Goal: Complete application form

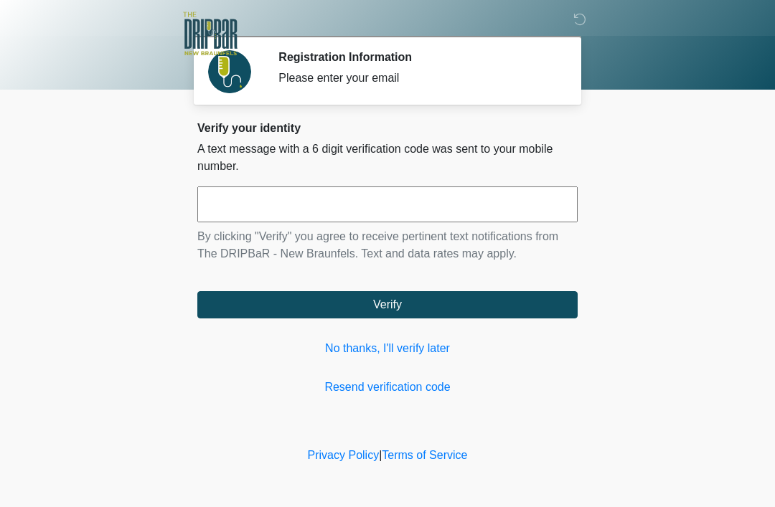
click at [509, 202] on input "text" at bounding box center [387, 205] width 380 height 36
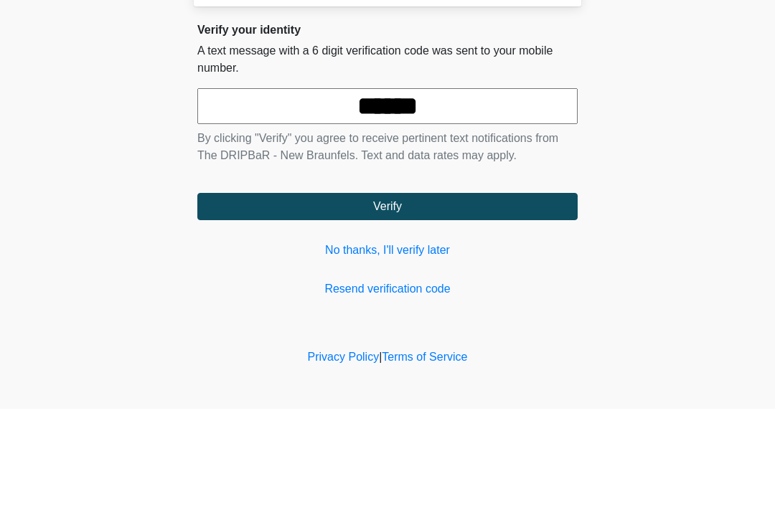
type input "******"
click at [514, 291] on button "Verify" at bounding box center [387, 304] width 380 height 27
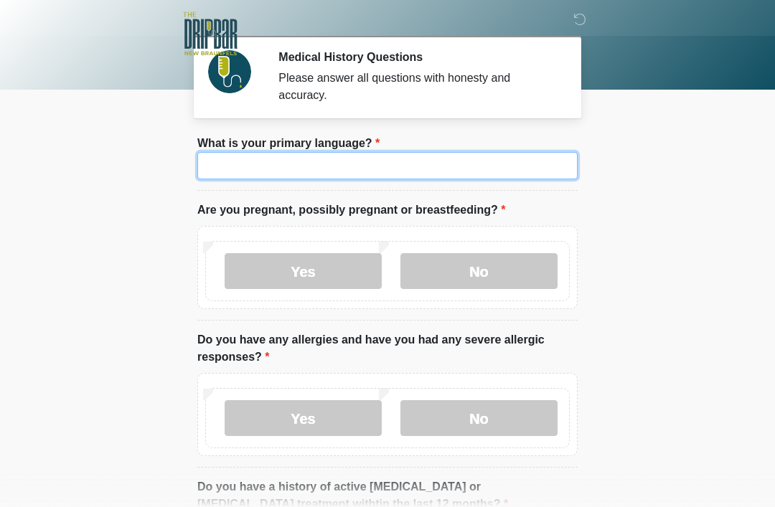
click at [497, 167] on input "What is your primary language?" at bounding box center [387, 165] width 380 height 27
type input "*******"
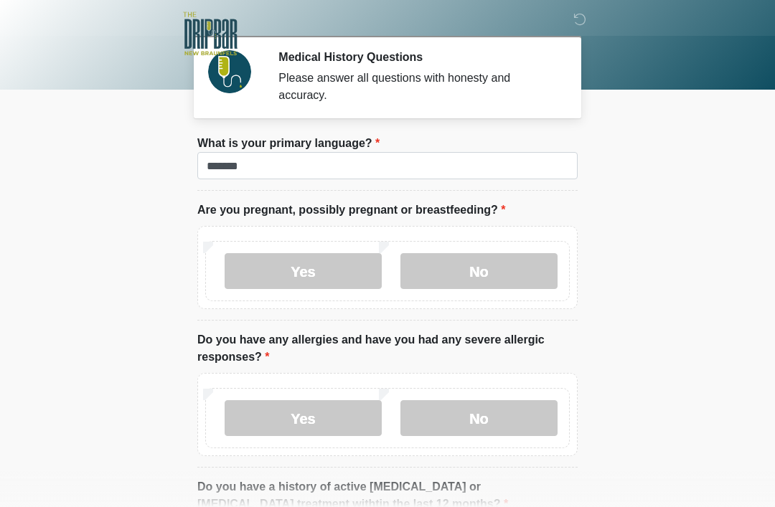
click at [664, 177] on body "‎ ‎ Medical History Questions Please answer all questions with honesty and accu…" at bounding box center [387, 253] width 775 height 507
click at [501, 265] on label "No" at bounding box center [478, 271] width 157 height 36
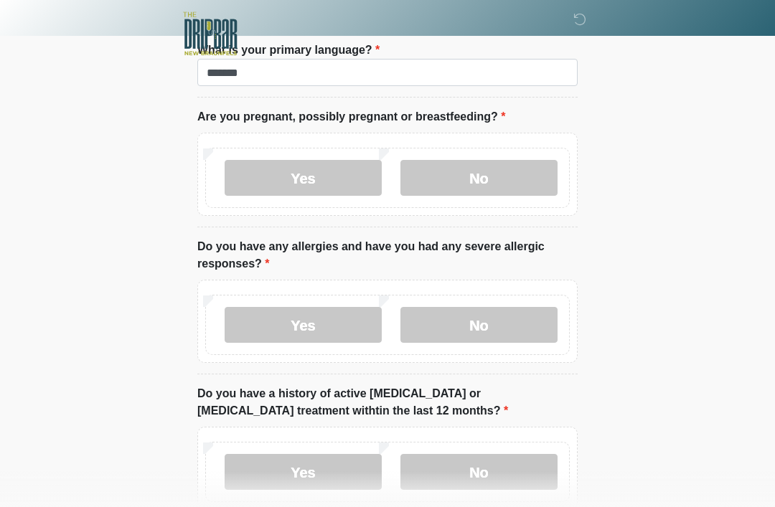
scroll to position [113, 0]
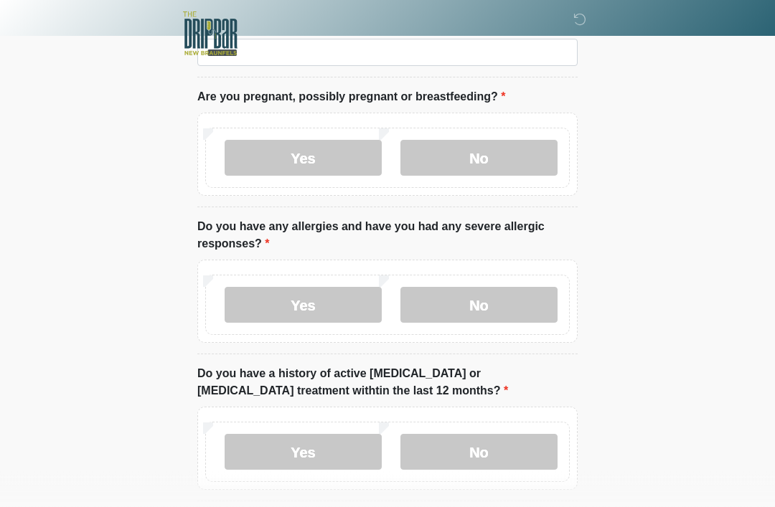
click at [333, 298] on label "Yes" at bounding box center [303, 306] width 157 height 36
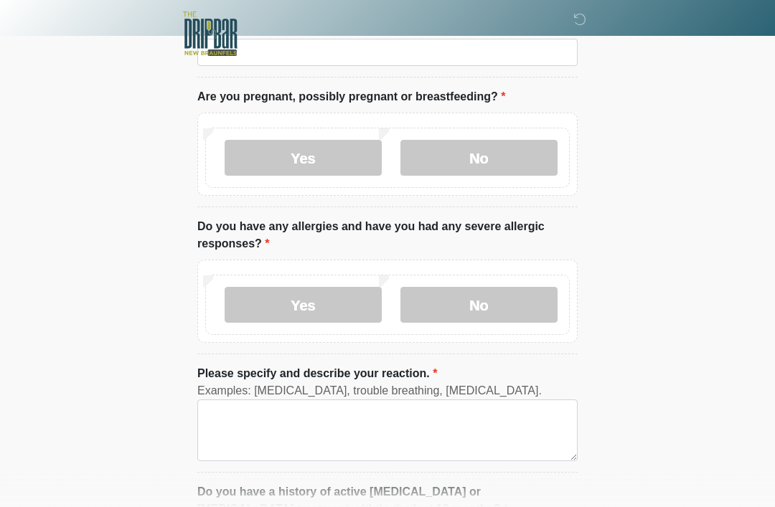
scroll to position [113, 0]
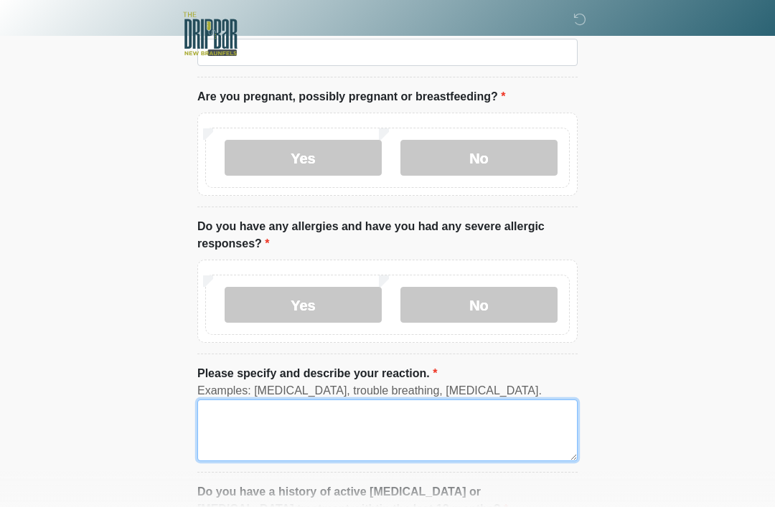
click at [345, 420] on textarea "Please specify and describe your reaction." at bounding box center [387, 431] width 380 height 62
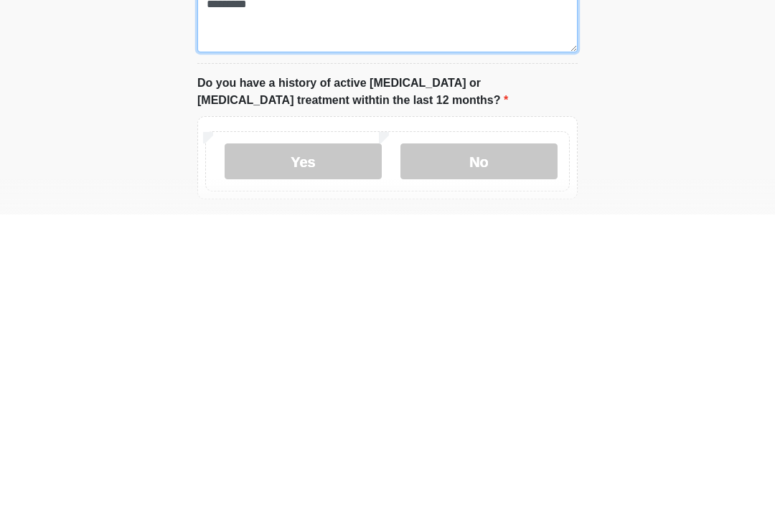
scroll to position [232, 0]
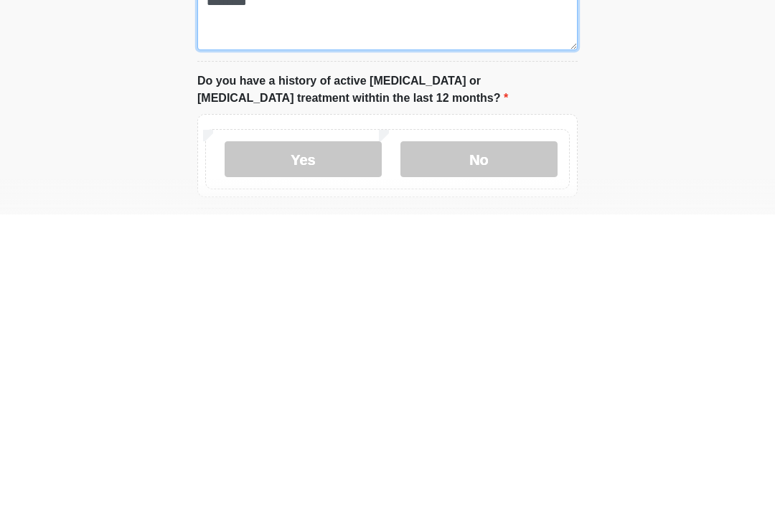
type textarea "*********"
click at [522, 422] on div "Yes No" at bounding box center [387, 452] width 364 height 60
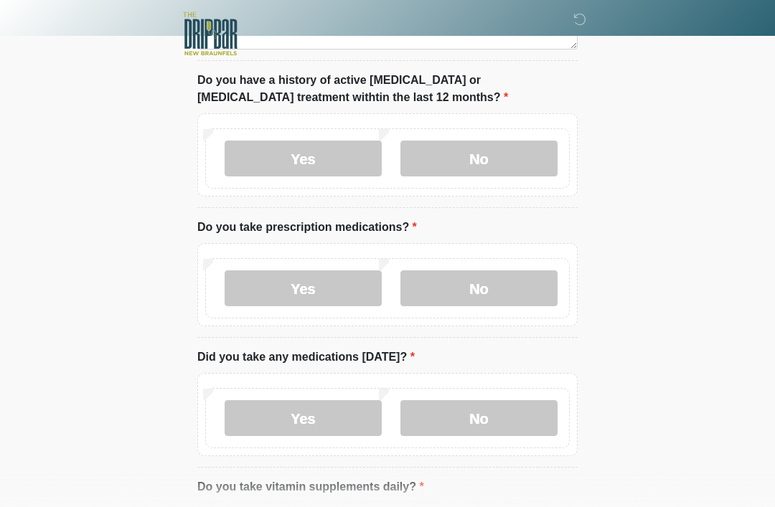
click at [530, 153] on label "No" at bounding box center [478, 159] width 157 height 36
click at [333, 283] on label "Yes" at bounding box center [303, 288] width 157 height 36
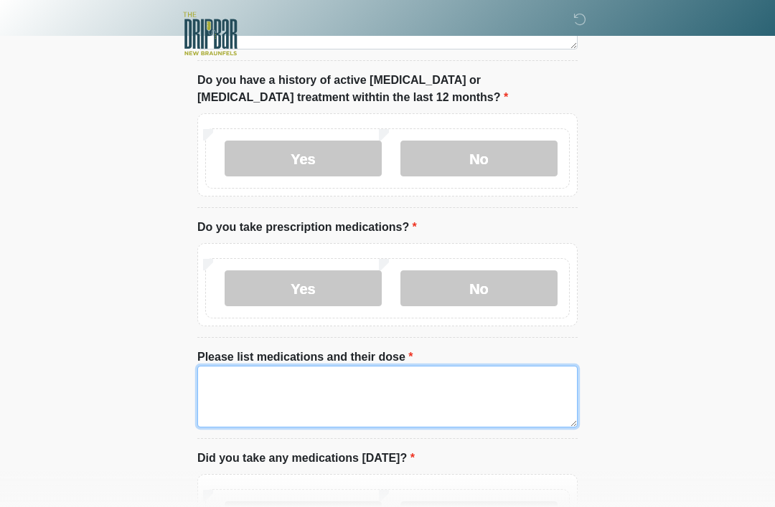
click at [300, 373] on textarea "Please list medications and their dose" at bounding box center [387, 397] width 380 height 62
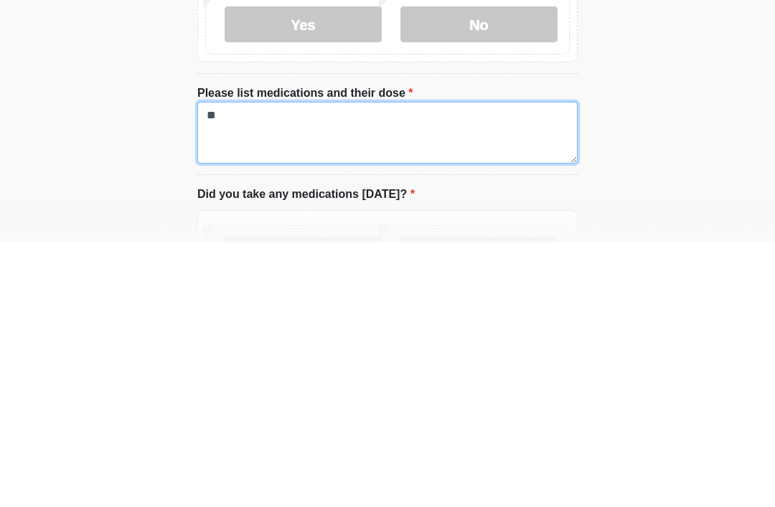
type textarea "*"
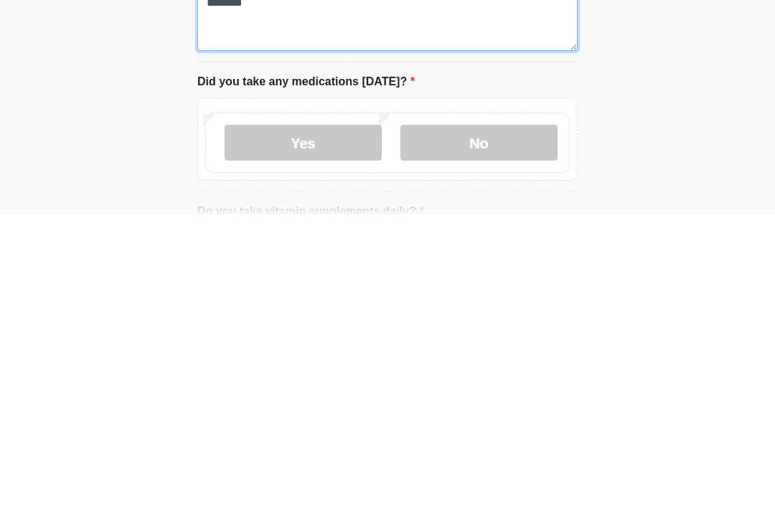
scroll to position [611, 0]
type textarea "********"
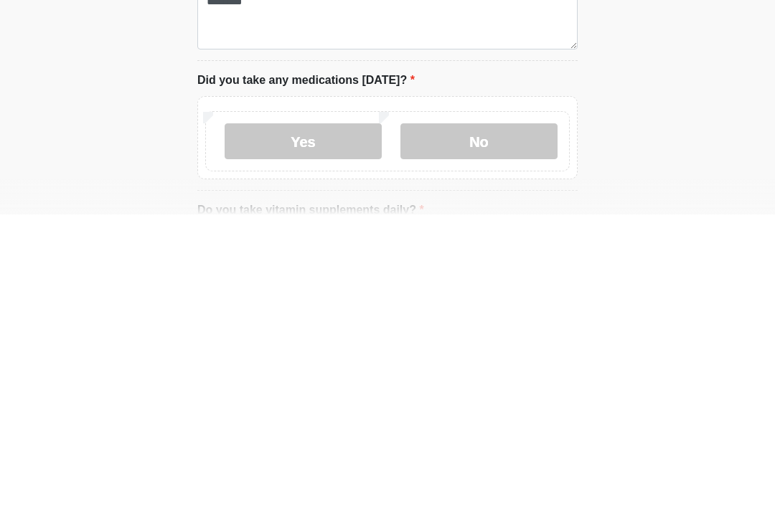
click at [503, 416] on label "No" at bounding box center [478, 434] width 157 height 36
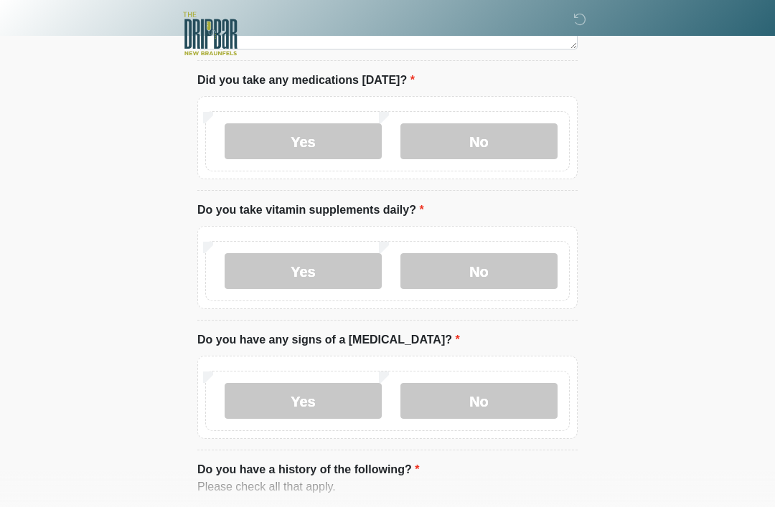
click at [476, 264] on label "No" at bounding box center [478, 271] width 157 height 36
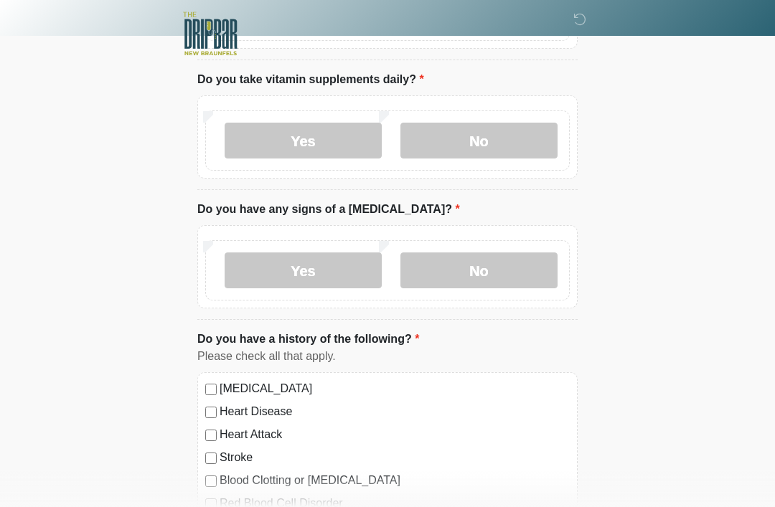
scroll to position [1039, 0]
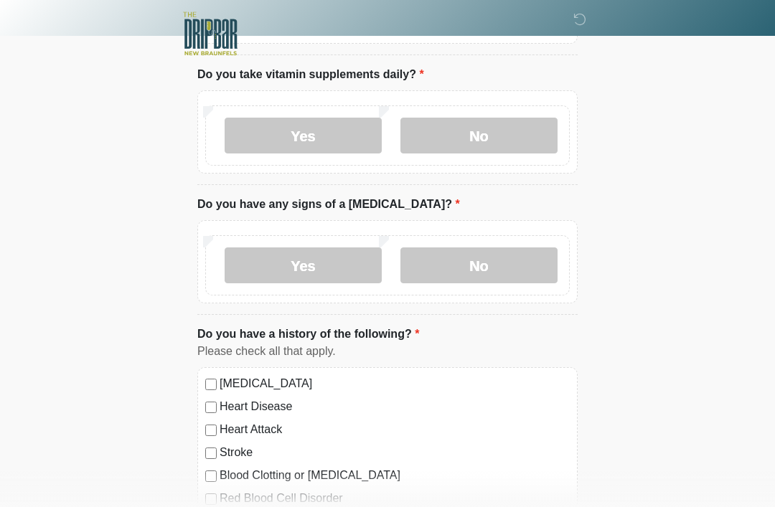
click at [494, 255] on label "No" at bounding box center [478, 266] width 157 height 36
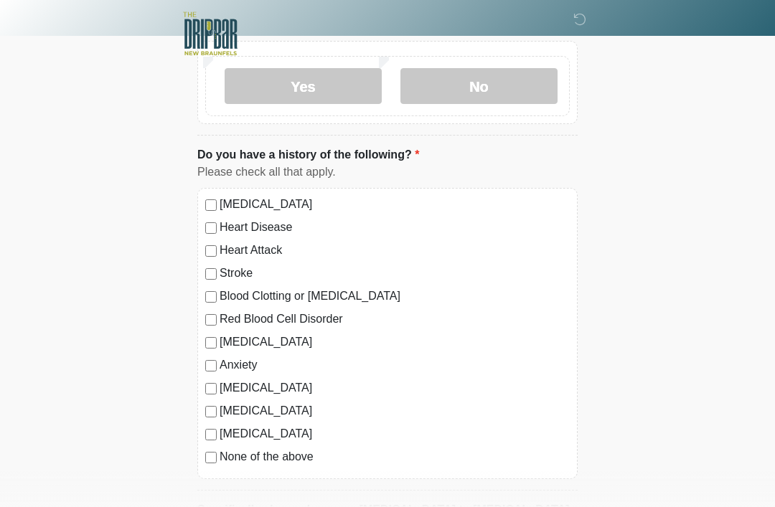
scroll to position [1223, 0]
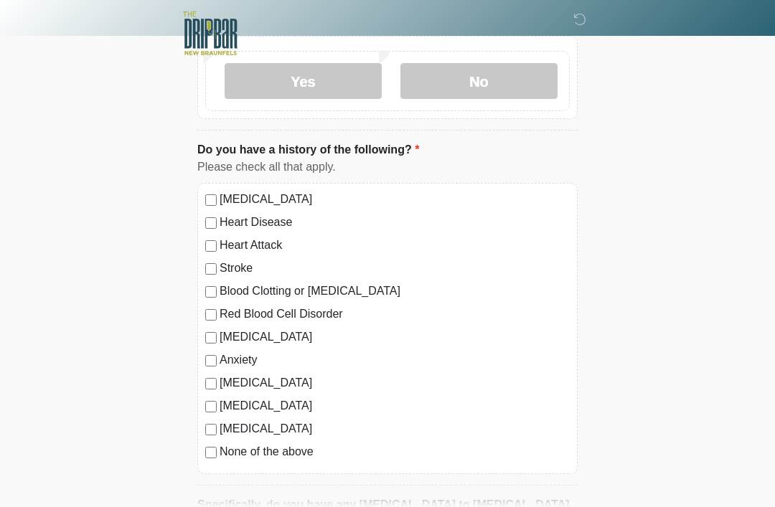
click at [286, 446] on label "None of the above" at bounding box center [395, 452] width 350 height 17
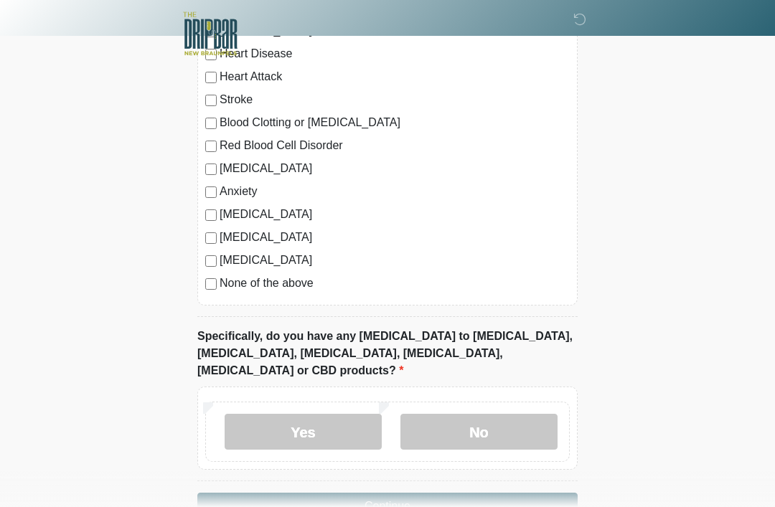
scroll to position [1415, 0]
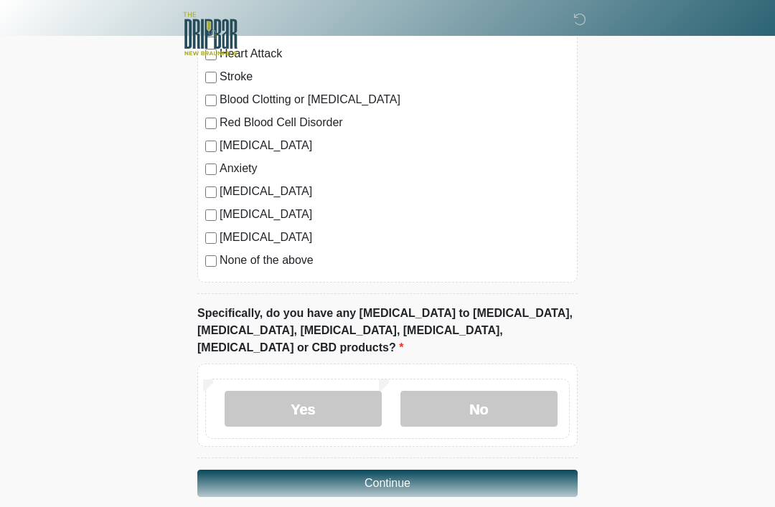
click at [513, 391] on label "No" at bounding box center [478, 409] width 157 height 36
click at [403, 470] on button "Continue" at bounding box center [387, 483] width 380 height 27
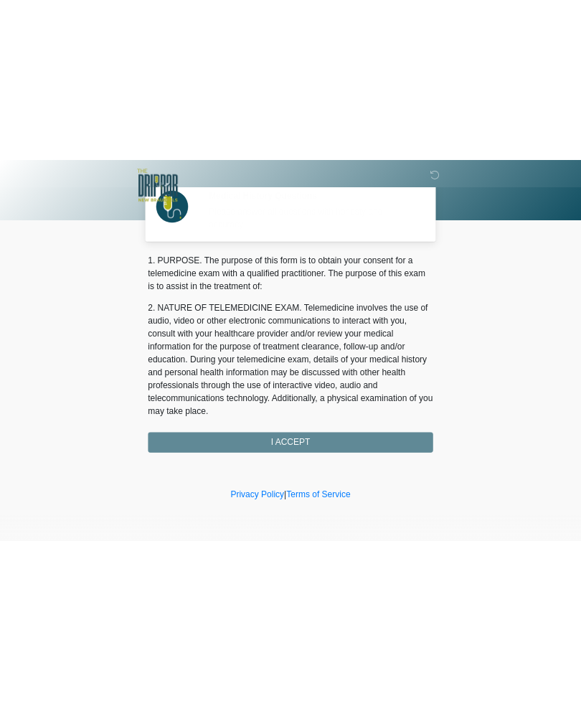
scroll to position [0, 0]
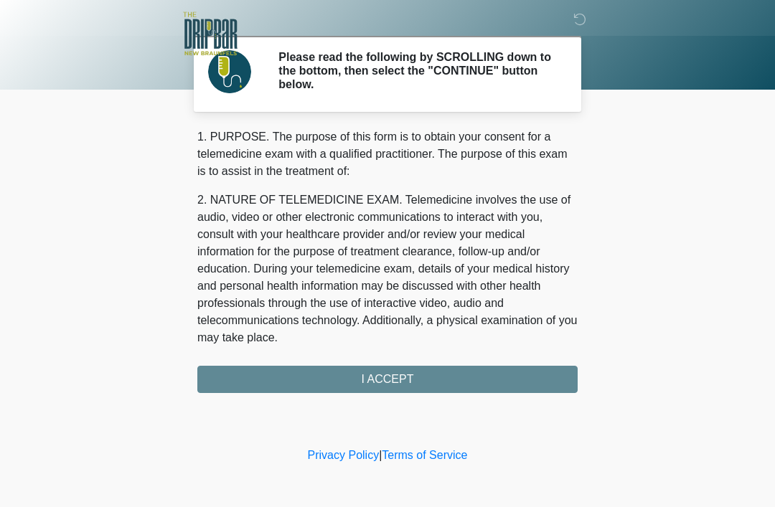
click at [476, 372] on div "1. PURPOSE. The purpose of this form is to obtain your consent for a telemedici…" at bounding box center [387, 260] width 380 height 265
click at [375, 370] on div "1. PURPOSE. The purpose of this form is to obtain your consent for a telemedici…" at bounding box center [387, 260] width 380 height 265
click at [400, 380] on div "1. PURPOSE. The purpose of this form is to obtain your consent for a telemedici…" at bounding box center [387, 260] width 380 height 265
click at [403, 139] on p "1. PURPOSE. The purpose of this form is to obtain your consent for a telemedici…" at bounding box center [387, 154] width 380 height 52
click at [413, 250] on p "2. NATURE OF TELEMEDICINE EXAM. Telemedicine involves the use of audio, video o…" at bounding box center [387, 269] width 380 height 155
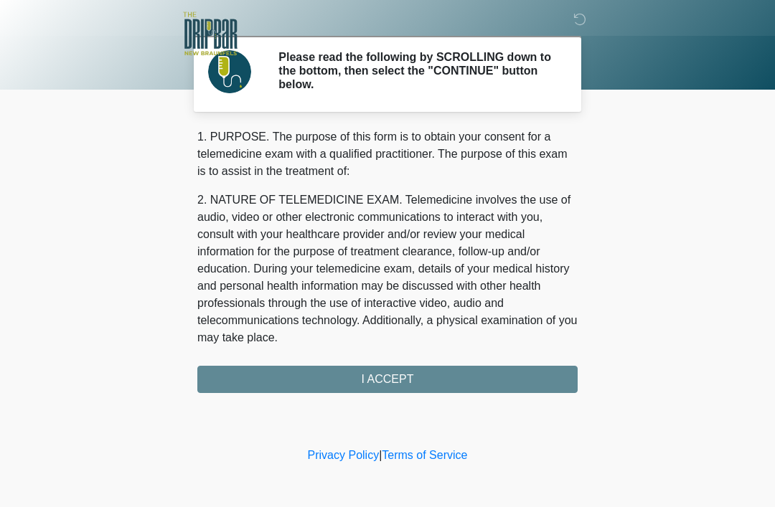
click at [373, 378] on div "1. PURPOSE. The purpose of this form is to obtain your consent for a telemedici…" at bounding box center [387, 260] width 380 height 265
click at [523, 362] on div "1. PURPOSE. The purpose of this form is to obtain your consent for a telemedici…" at bounding box center [387, 260] width 380 height 265
click at [398, 394] on div "‎ ‎ Please read the following by SCROLLING down to the bottom, then select the …" at bounding box center [387, 221] width 431 height 415
click at [424, 361] on div "1. PURPOSE. The purpose of this form is to obtain your consent for a telemedici…" at bounding box center [387, 260] width 380 height 265
click at [385, 385] on div "1. PURPOSE. The purpose of this form is to obtain your consent for a telemedici…" at bounding box center [387, 260] width 380 height 265
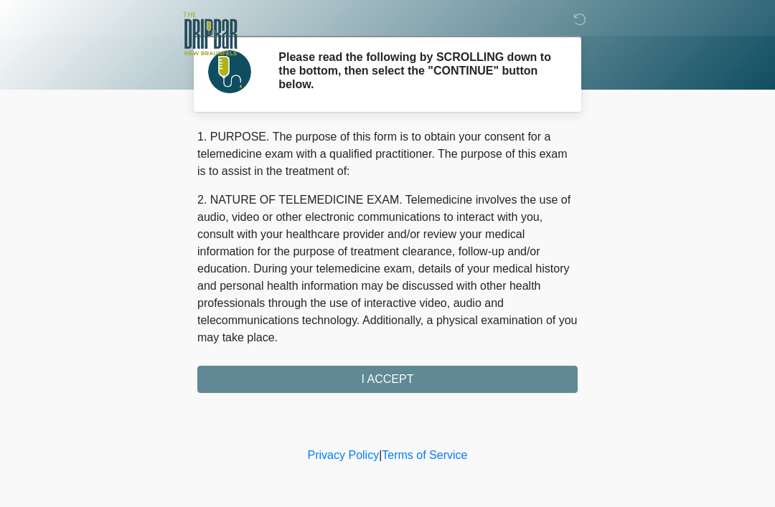
click at [385, 384] on div "1. PURPOSE. The purpose of this form is to obtain your consent for a telemedici…" at bounding box center [387, 260] width 380 height 265
click at [386, 368] on div "1. PURPOSE. The purpose of this form is to obtain your consent for a telemedici…" at bounding box center [387, 260] width 380 height 265
click at [385, 367] on div "1. PURPOSE. The purpose of this form is to obtain your consent for a telemedici…" at bounding box center [387, 260] width 380 height 265
click at [388, 370] on div "1. PURPOSE. The purpose of this form is to obtain your consent for a telemedici…" at bounding box center [387, 260] width 380 height 265
click at [383, 389] on div "1. PURPOSE. The purpose of this form is to obtain your consent for a telemedici…" at bounding box center [387, 260] width 380 height 265
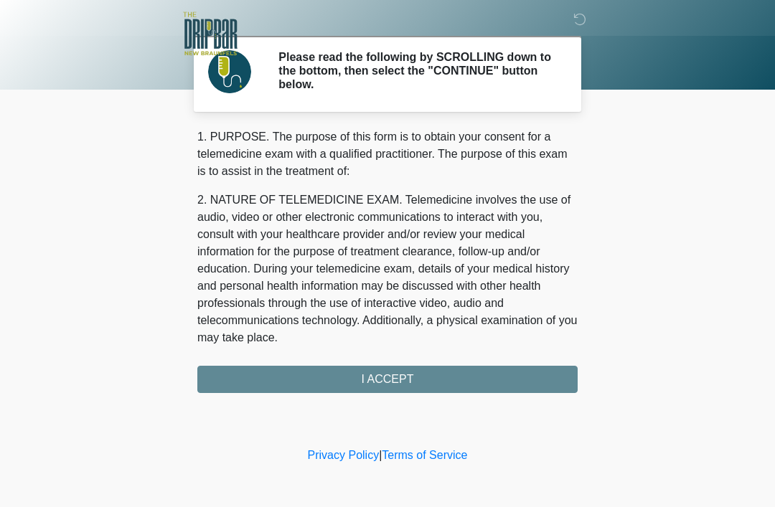
click at [586, 17] on icon at bounding box center [579, 19] width 13 height 13
click at [442, 371] on div "1. PURPOSE. The purpose of this form is to obtain your consent for a telemedici…" at bounding box center [387, 260] width 380 height 265
click at [416, 372] on div "1. PURPOSE. The purpose of this form is to obtain your consent for a telemedici…" at bounding box center [387, 260] width 380 height 265
click at [551, 380] on div "1. PURPOSE. The purpose of this form is to obtain your consent for a telemedici…" at bounding box center [387, 260] width 380 height 265
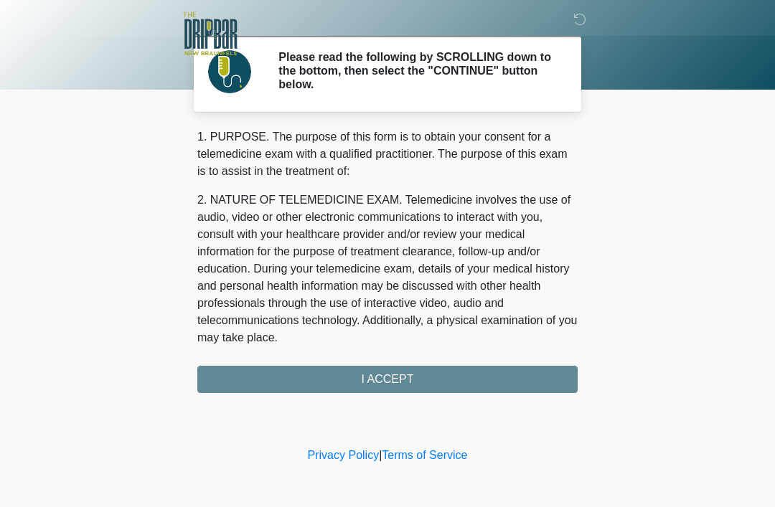
click at [394, 377] on div "1. PURPOSE. The purpose of this form is to obtain your consent for a telemedici…" at bounding box center [387, 260] width 380 height 265
click at [395, 383] on div "1. PURPOSE. The purpose of this form is to obtain your consent for a telemedici…" at bounding box center [387, 260] width 380 height 265
click at [390, 384] on div "1. PURPOSE. The purpose of this form is to obtain your consent for a telemedici…" at bounding box center [387, 260] width 380 height 265
click at [392, 385] on div "1. PURPOSE. The purpose of this form is to obtain your consent for a telemedici…" at bounding box center [387, 260] width 380 height 265
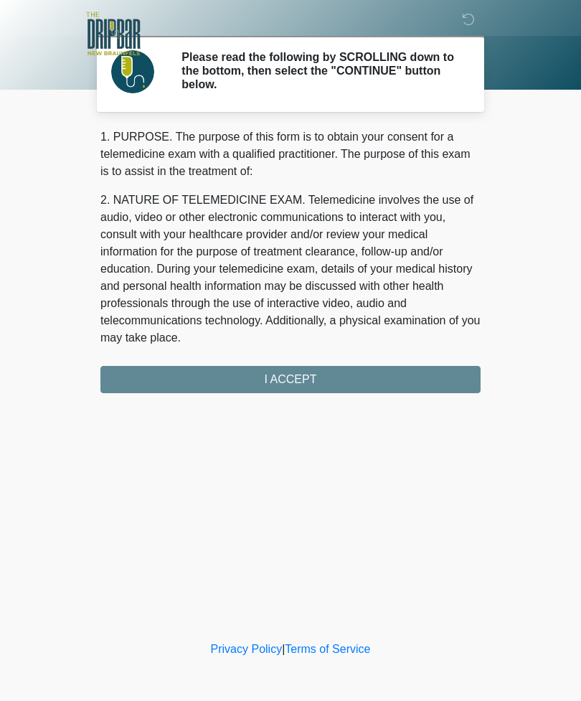
click at [352, 377] on div "1. PURPOSE. The purpose of this form is to obtain your consent for a telemedici…" at bounding box center [290, 260] width 380 height 265
click at [314, 385] on div "1. PURPOSE. The purpose of this form is to obtain your consent for a telemedici…" at bounding box center [290, 260] width 380 height 265
click at [322, 380] on div "1. PURPOSE. The purpose of this form is to obtain your consent for a telemedici…" at bounding box center [290, 260] width 380 height 265
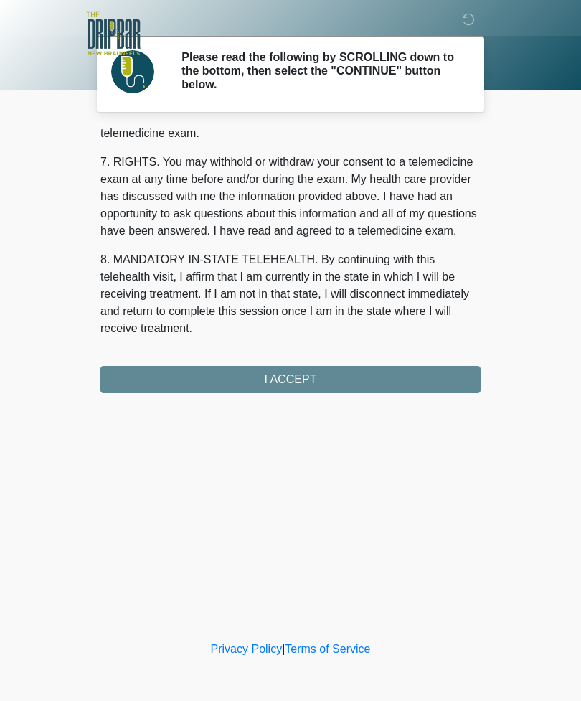
scroll to position [629, 0]
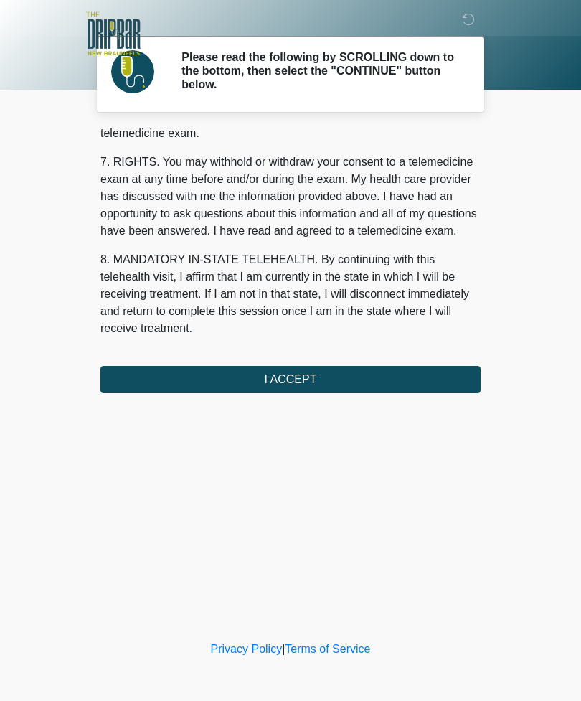
click at [319, 380] on button "I ACCEPT" at bounding box center [290, 379] width 380 height 27
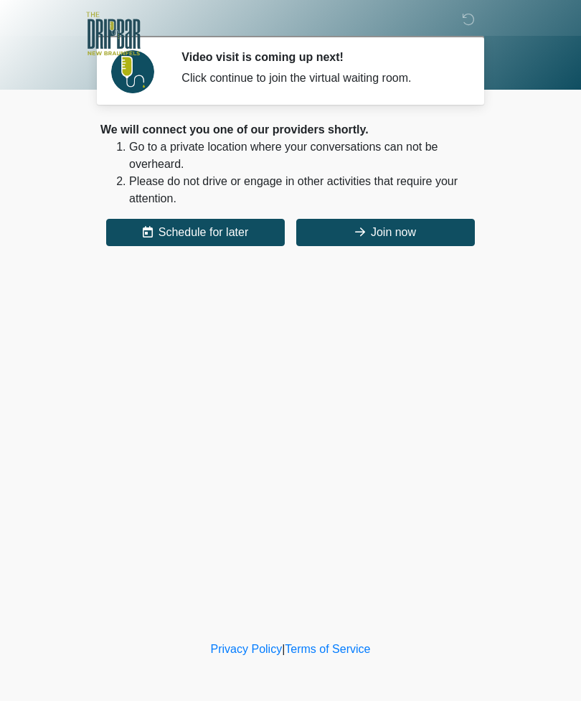
click at [392, 235] on button "Join now" at bounding box center [385, 232] width 179 height 27
